Goal: Information Seeking & Learning: Learn about a topic

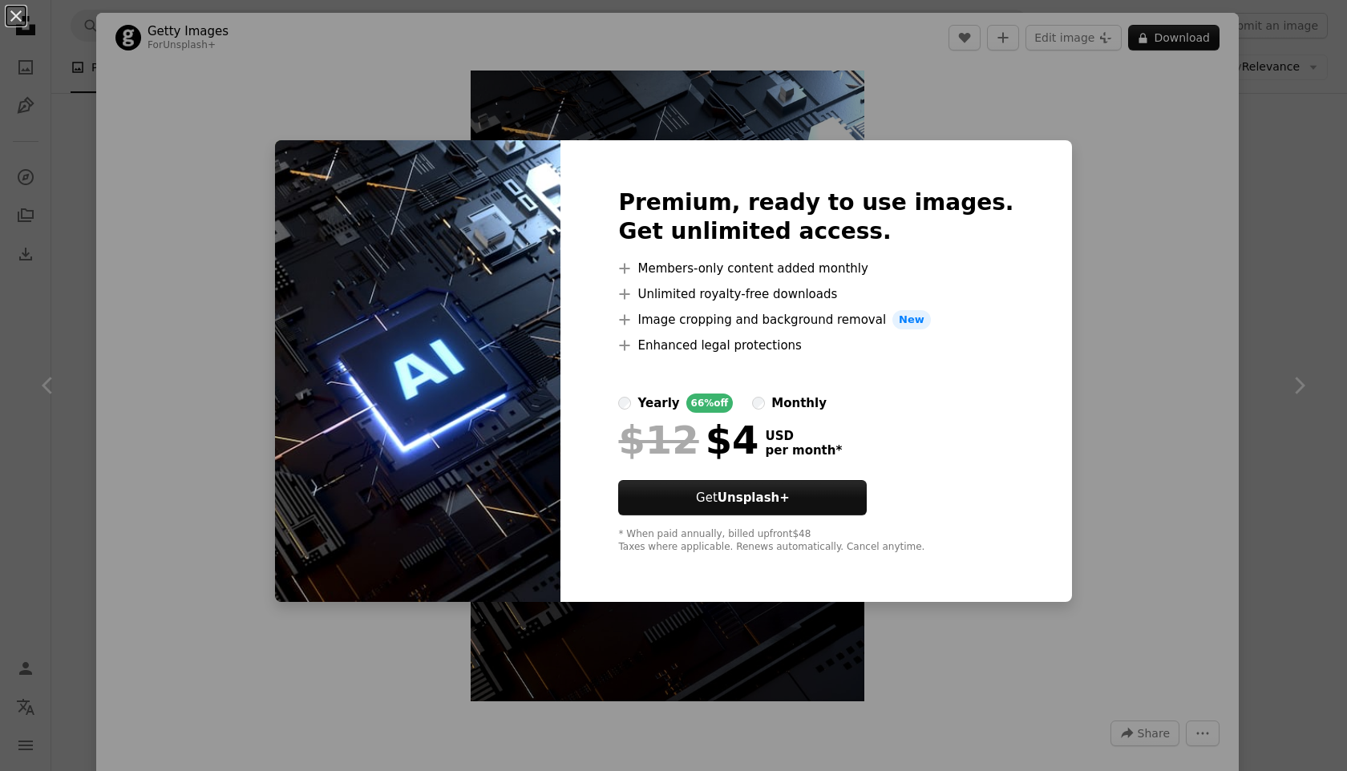
scroll to position [125, 0]
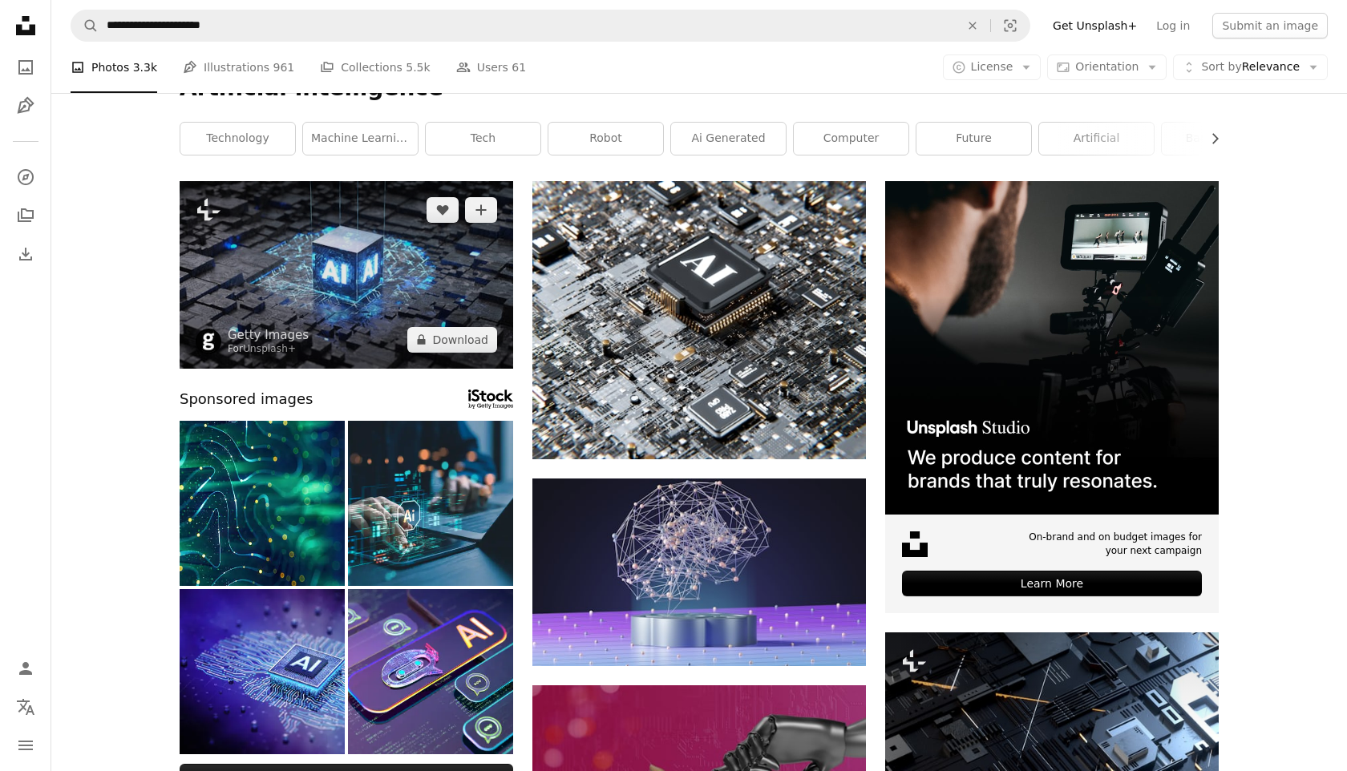
scroll to position [30, 0]
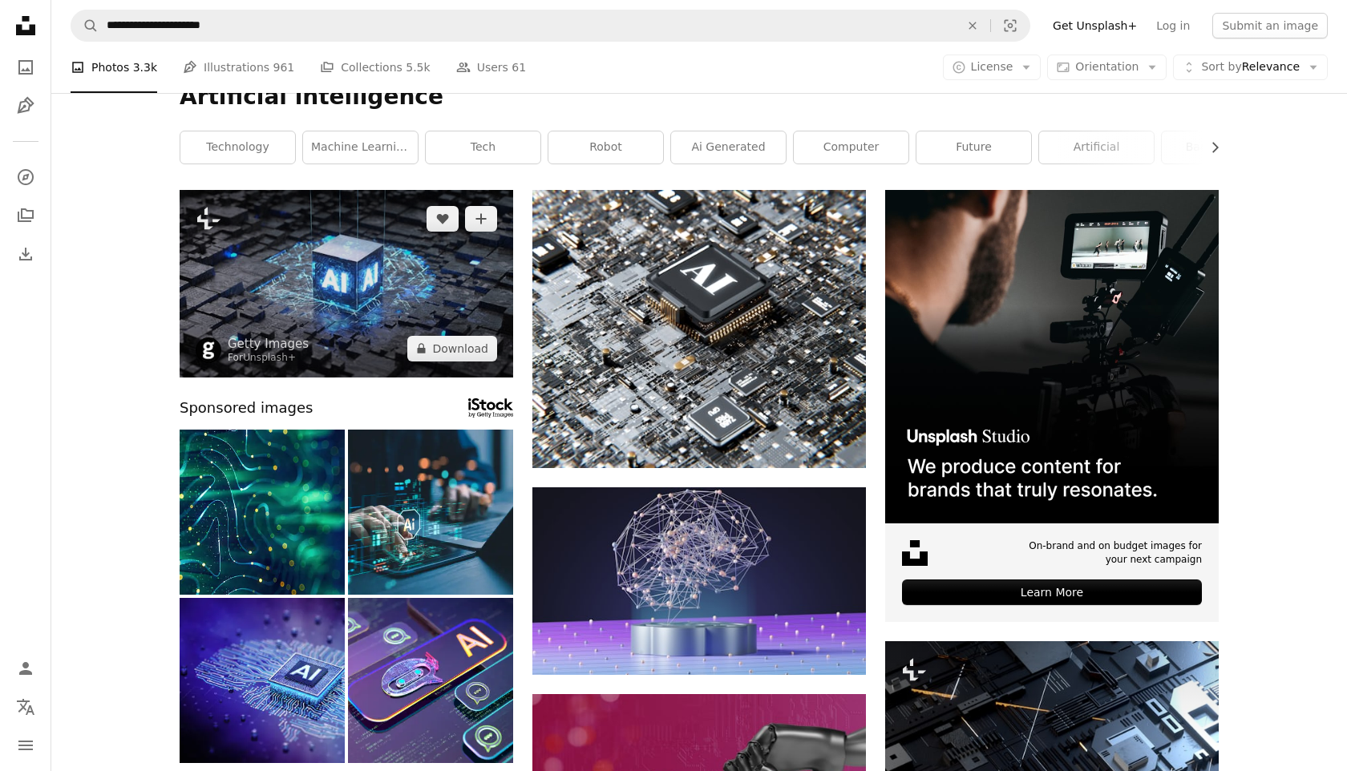
click at [393, 281] on img at bounding box center [347, 284] width 334 height 188
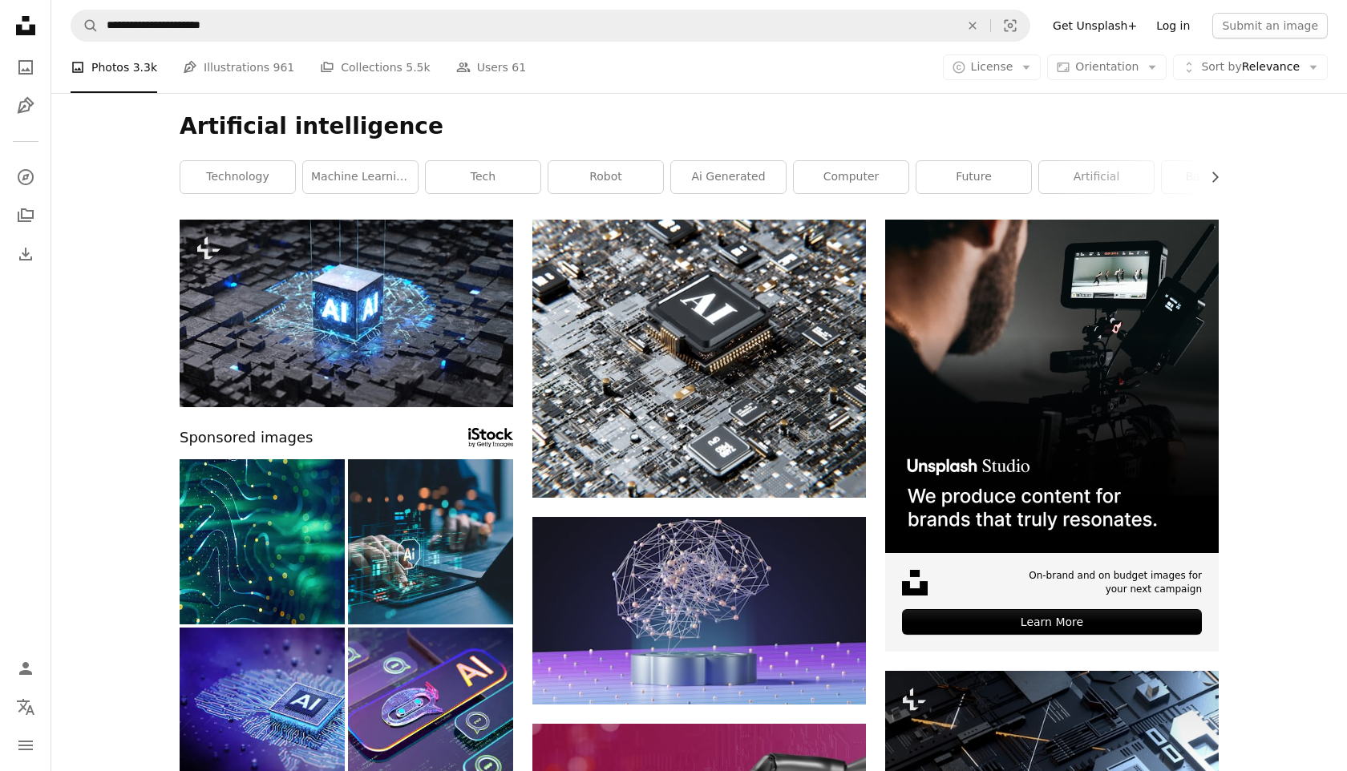
click at [1195, 22] on link "Log in" at bounding box center [1173, 26] width 53 height 26
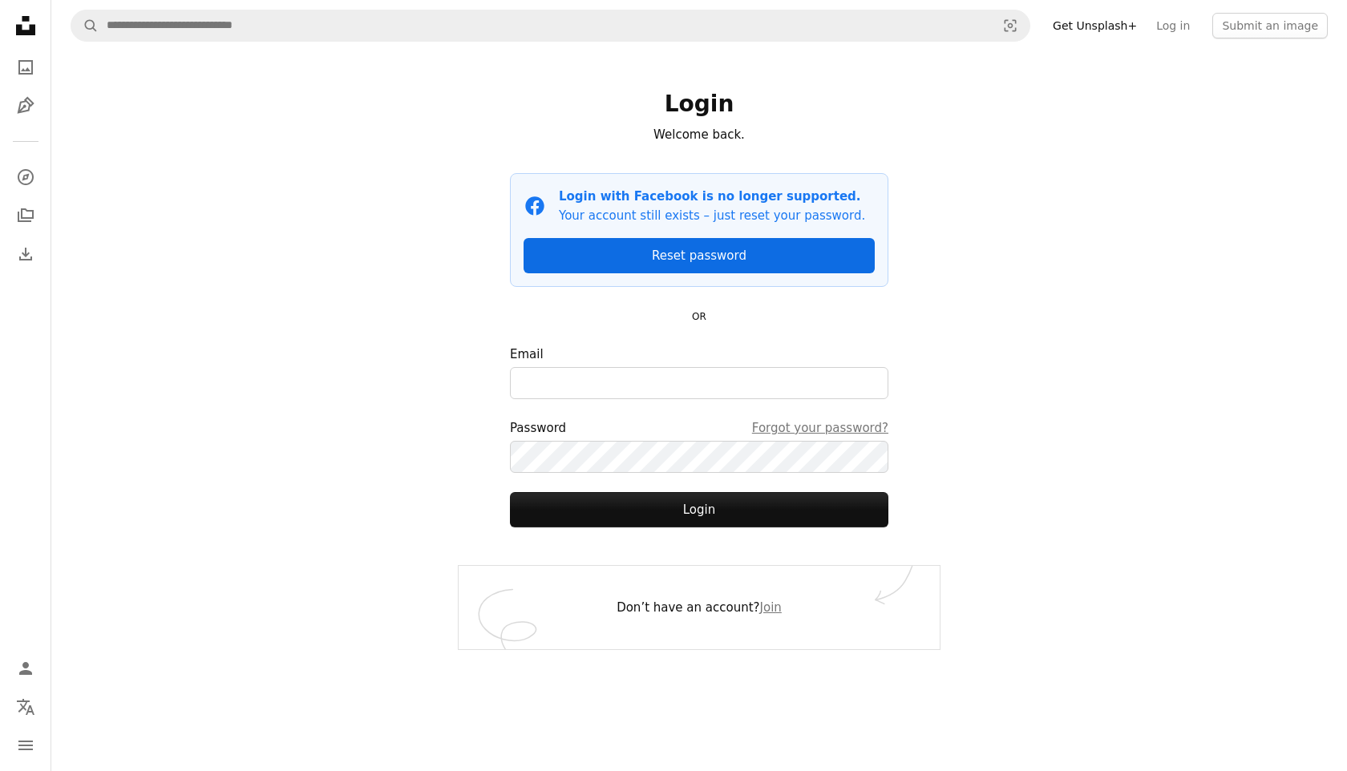
click at [719, 253] on link "Reset password" at bounding box center [699, 255] width 351 height 35
